Goal: Navigation & Orientation: Find specific page/section

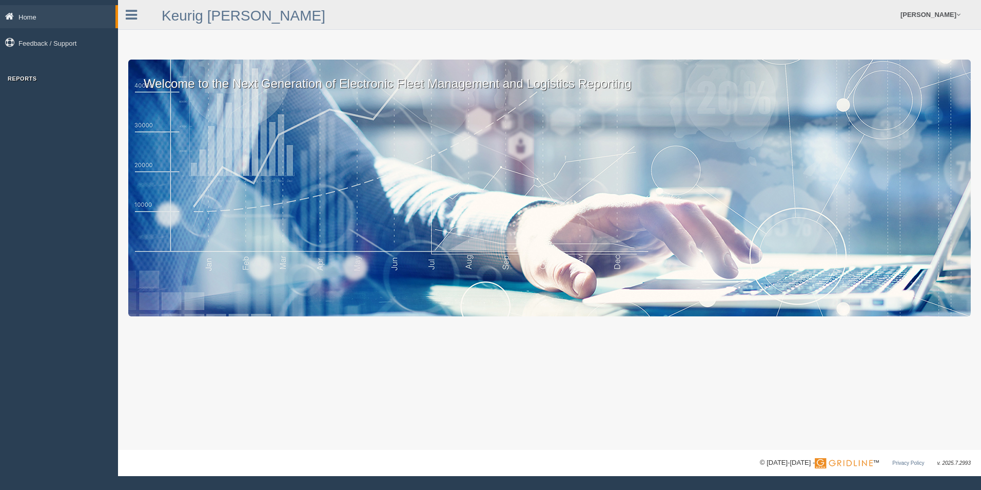
click at [26, 17] on link "Home" at bounding box center [57, 16] width 115 height 23
click at [34, 15] on link "Home" at bounding box center [57, 16] width 115 height 23
